Goal: Task Accomplishment & Management: Complete application form

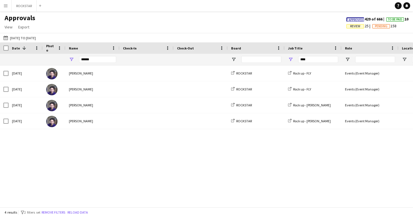
click at [9, 4] on button "Menu" at bounding box center [5, 5] width 11 height 11
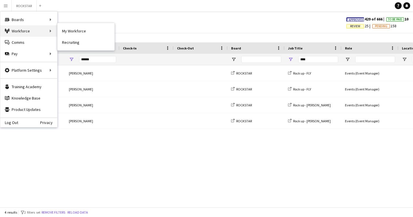
click at [46, 30] on div "Workforce Workforce" at bounding box center [28, 30] width 57 height 11
click at [73, 31] on link "My Workforce" at bounding box center [85, 30] width 57 height 11
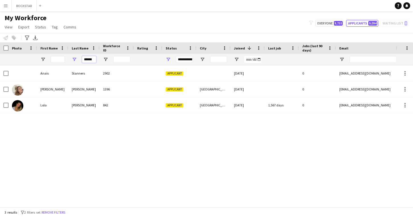
click at [92, 61] on input "******" at bounding box center [89, 59] width 14 height 7
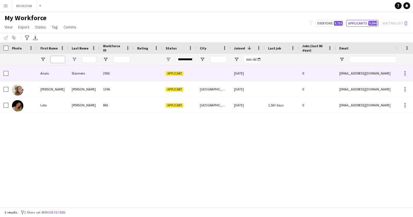
click at [58, 61] on input "First Name Filter Input" at bounding box center [58, 59] width 14 height 7
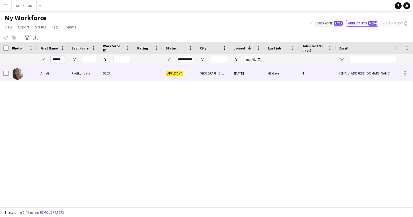
type input "******"
click at [57, 78] on div "Anjali" at bounding box center [52, 73] width 31 height 16
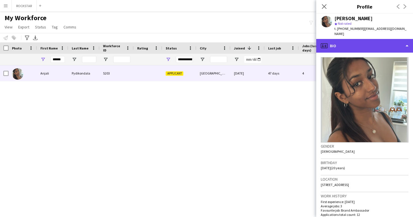
click at [349, 39] on div "profile Bio" at bounding box center [364, 46] width 97 height 14
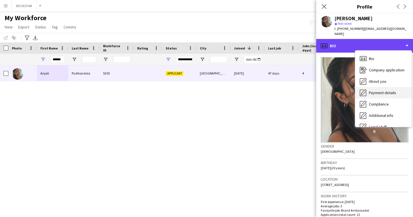
scroll to position [31, 0]
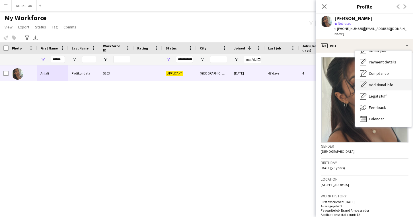
click at [378, 84] on div "Additional info Additional info" at bounding box center [383, 84] width 56 height 11
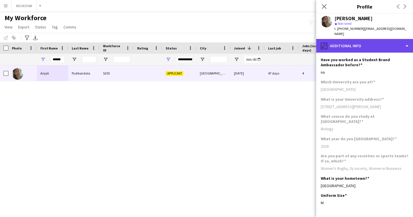
click at [374, 40] on div "pencil4 Additional info" at bounding box center [364, 46] width 97 height 14
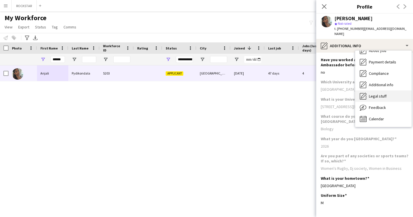
click at [371, 94] on span "Legal stuff" at bounding box center [378, 96] width 18 height 5
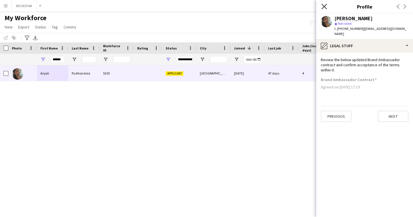
click at [324, 7] on icon at bounding box center [323, 6] width 5 height 5
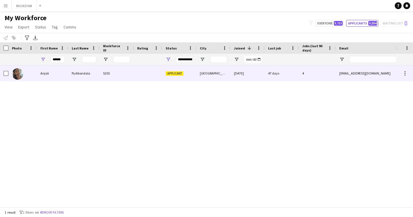
click at [236, 77] on div "[DATE]" at bounding box center [247, 73] width 34 height 16
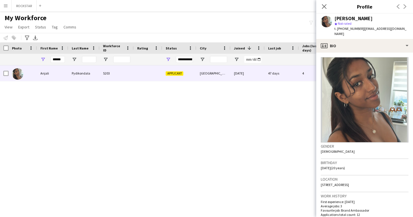
scroll to position [170, 0]
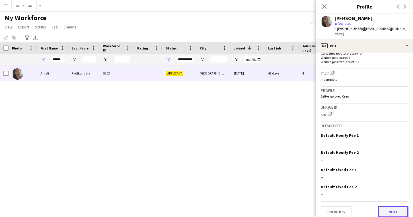
click at [389, 207] on button "Next" at bounding box center [392, 211] width 31 height 11
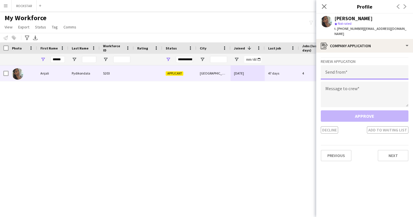
click at [340, 68] on input "email" at bounding box center [364, 72] width 88 height 14
click at [324, 7] on icon "Close pop-in" at bounding box center [323, 6] width 5 height 5
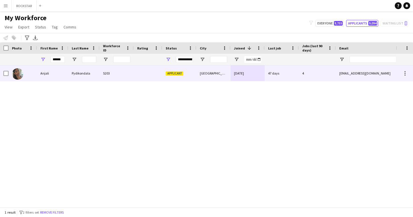
click at [155, 75] on div at bounding box center [148, 73] width 28 height 16
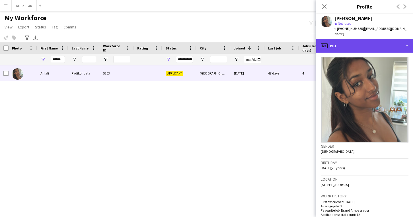
click at [382, 41] on div "profile Bio" at bounding box center [364, 46] width 97 height 14
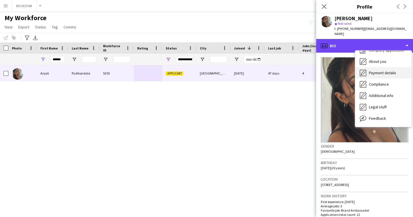
scroll to position [20, 0]
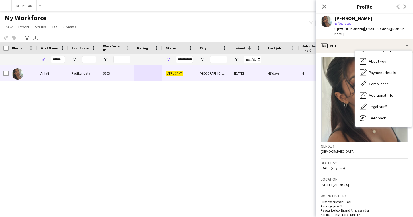
click at [333, 53] on app-crew-profile-bio "Gender [DEMOGRAPHIC_DATA] Birthday [DEMOGRAPHIC_DATA] (20 years) Location [GEOG…" at bounding box center [364, 135] width 97 height 164
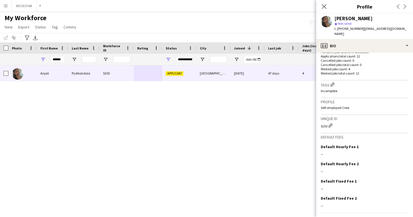
scroll to position [170, 0]
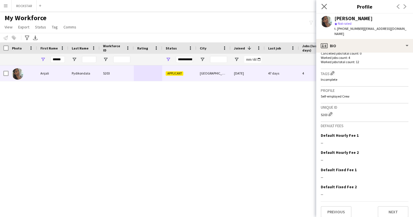
click at [323, 3] on app-icon "Close pop-in" at bounding box center [324, 7] width 8 height 8
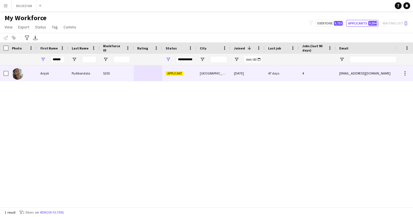
click at [254, 72] on div "[DATE]" at bounding box center [247, 73] width 34 height 16
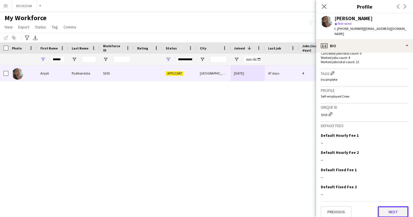
click at [382, 210] on button "Next" at bounding box center [392, 211] width 31 height 11
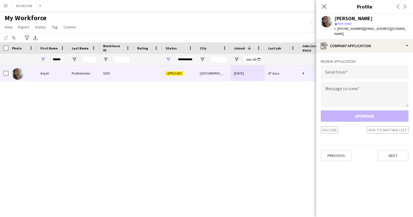
click at [367, 59] on div "Review Application Send from Message to crew Approve Decline Add to waiting list" at bounding box center [364, 95] width 88 height 76
click at [366, 65] on input "email" at bounding box center [364, 72] width 88 height 14
type input "**********"
click at [350, 84] on textarea at bounding box center [364, 95] width 88 height 26
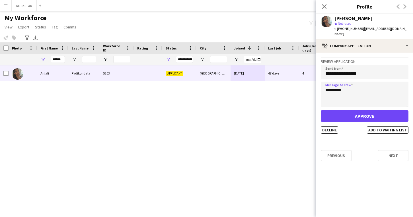
type textarea "*********"
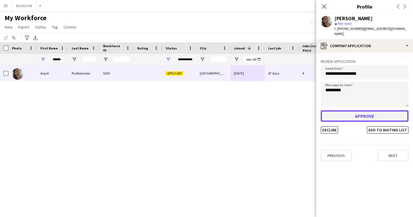
click at [382, 115] on button "Approve" at bounding box center [364, 115] width 88 height 11
